Goal: Task Accomplishment & Management: Use online tool/utility

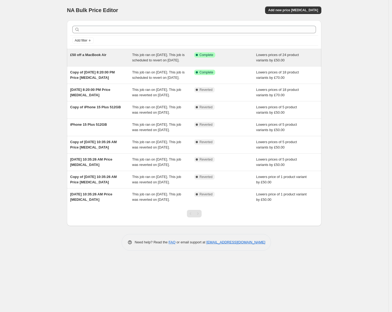
click at [112, 59] on div "£50 off a MacBook Air" at bounding box center [101, 57] width 62 height 11
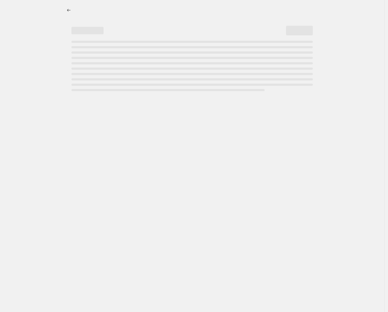
select select "by"
select select "collection"
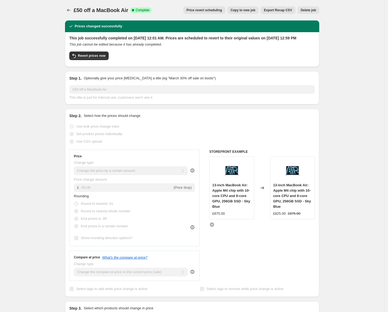
click at [251, 12] on button "Copy to new job" at bounding box center [243, 9] width 31 height 7
select select "by"
select select "collection"
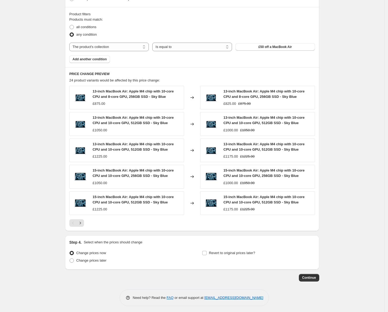
scroll to position [294, 0]
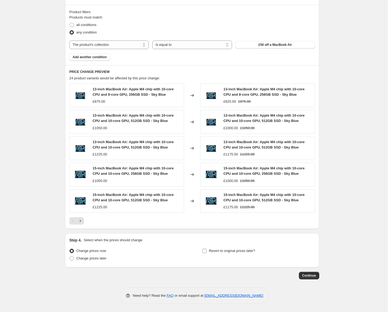
click at [226, 251] on span "Revert to original prices later?" at bounding box center [232, 251] width 46 height 4
click at [207, 251] on input "Revert to original prices later?" at bounding box center [204, 251] width 4 height 4
checkbox input "true"
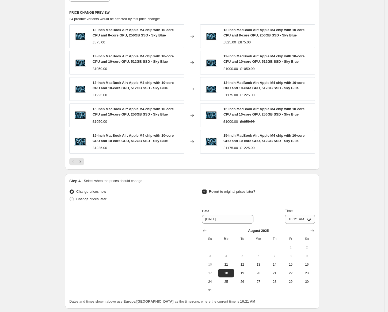
scroll to position [394, 0]
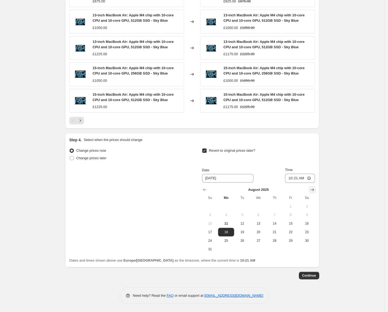
click at [315, 187] on icon "Show next month, September 2025" at bounding box center [312, 189] width 5 height 5
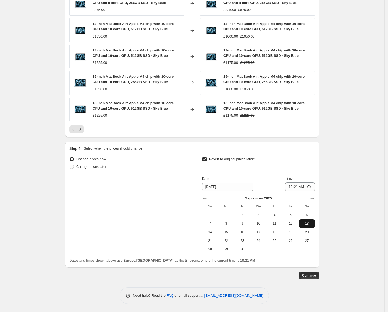
click at [309, 224] on span "13" at bounding box center [307, 223] width 12 height 4
type input "[DATE]"
click at [311, 184] on input "10:21" at bounding box center [300, 186] width 30 height 9
type input "12:59"
click at [313, 273] on span "Continue" at bounding box center [309, 275] width 14 height 4
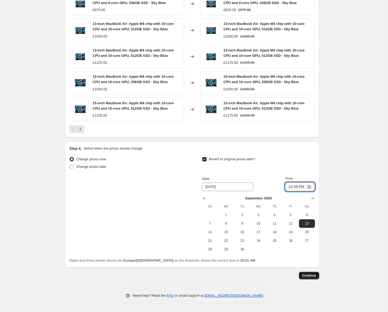
scroll to position [0, 0]
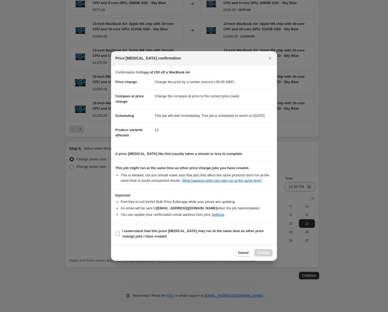
click at [197, 238] on b "I understand that this price [MEDICAL_DATA] may run at the same time as other p…" at bounding box center [192, 233] width 141 height 9
click at [120, 236] on input "I understand that this price [MEDICAL_DATA] may run at the same time as other p…" at bounding box center [118, 233] width 4 height 4
checkbox input "true"
click at [264, 255] on span "Confirm" at bounding box center [263, 252] width 12 height 4
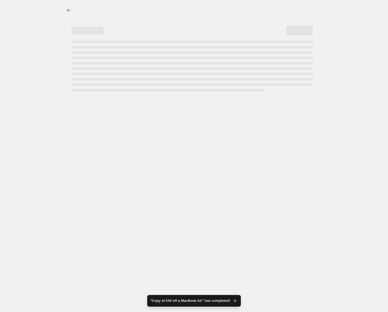
select select "by"
select select "collection"
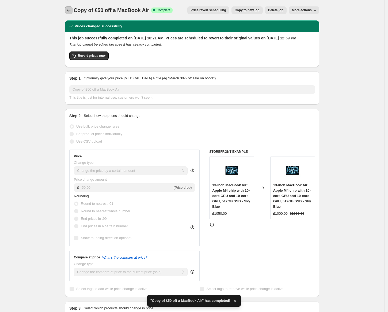
click at [69, 8] on icon "Price change jobs" at bounding box center [68, 9] width 5 height 5
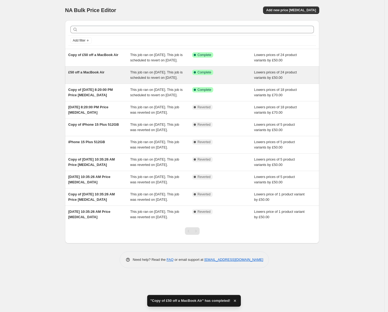
click at [101, 74] on span "£50 off a MacBook Air" at bounding box center [86, 72] width 36 height 4
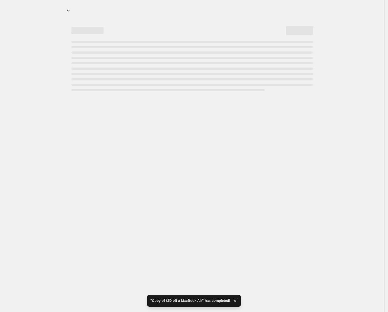
select select "by"
select select "collection"
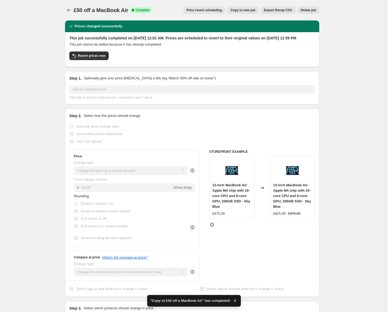
click at [312, 7] on button "Delete job" at bounding box center [309, 9] width 22 height 7
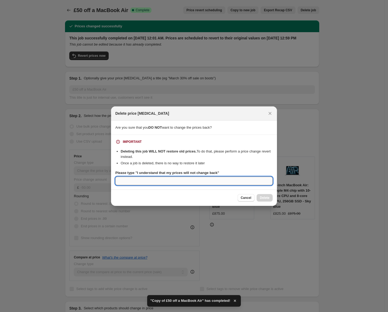
click at [152, 178] on input "Please type "I understand that my prices will not change back"" at bounding box center [193, 181] width 157 height 9
paste input "I understand that my prices will not change back"
type input "I understand that my prices will not change back"
click at [270, 196] on button "Delete" at bounding box center [265, 197] width 16 height 7
